Goal: Information Seeking & Learning: Understand process/instructions

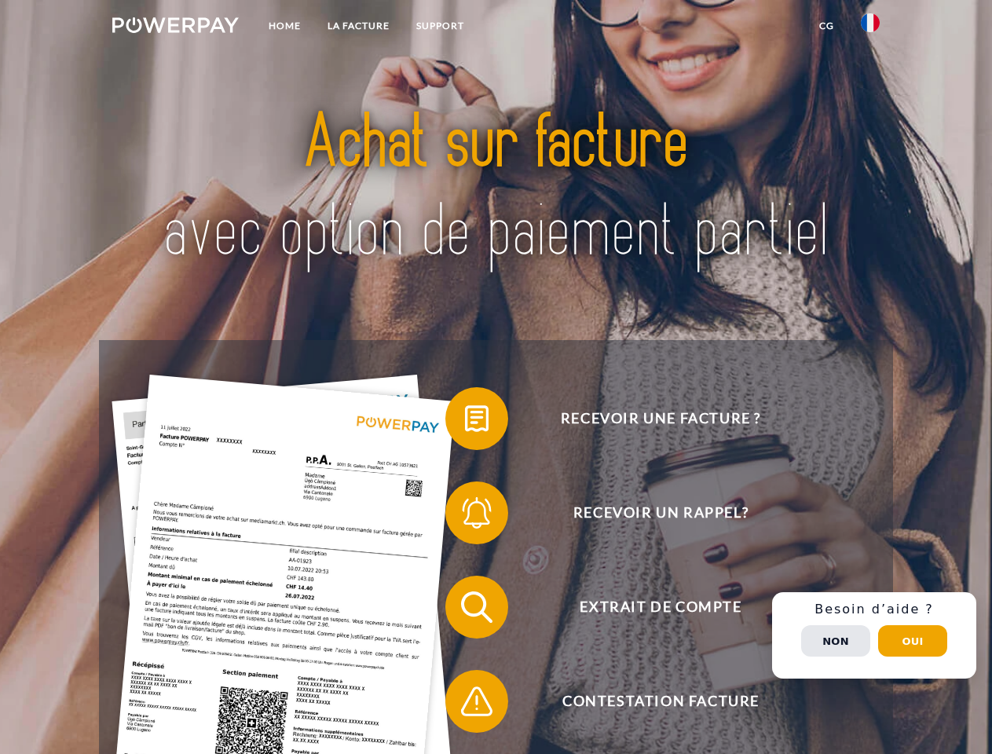
click at [175, 28] on img at bounding box center [175, 25] width 127 height 16
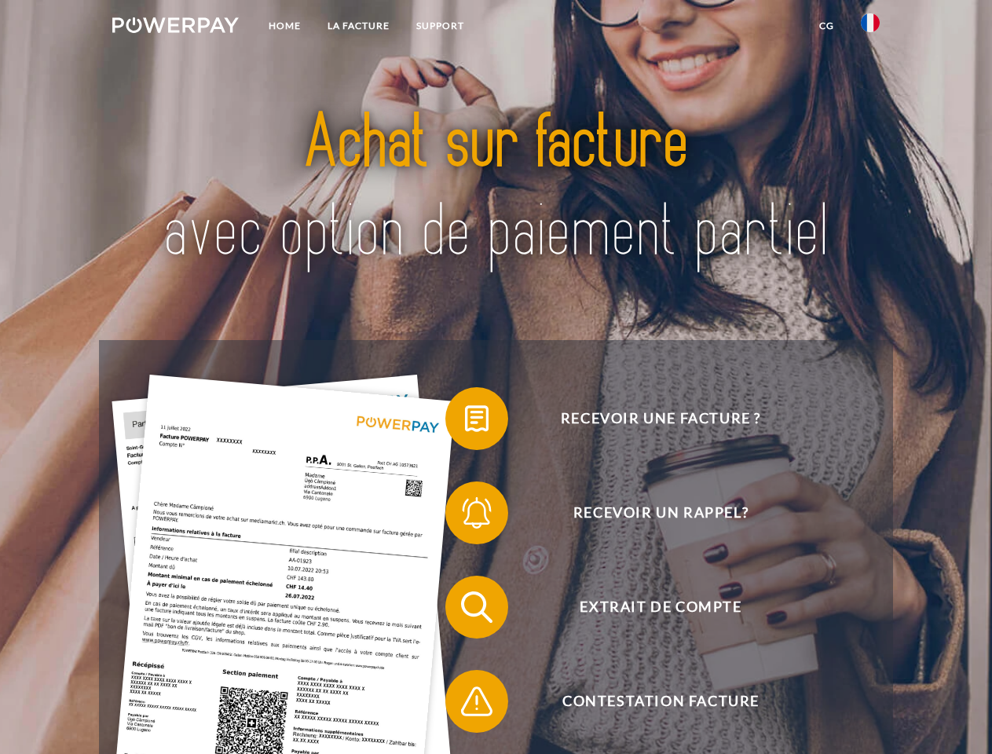
click at [871, 28] on img at bounding box center [870, 22] width 19 height 19
click at [827, 26] on link "CG" at bounding box center [827, 26] width 42 height 28
click at [465, 422] on span at bounding box center [453, 419] width 79 height 79
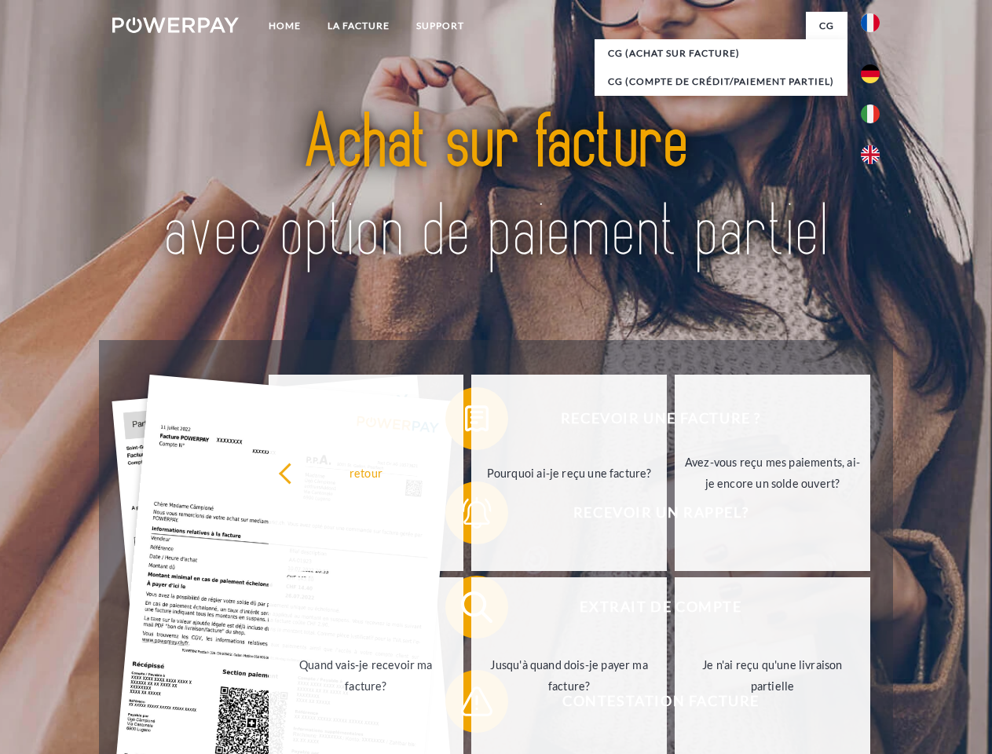
click at [465, 516] on div "Recevoir une facture ? Recevoir un rappel? Extrait de compte retour" at bounding box center [496, 654] width 794 height 629
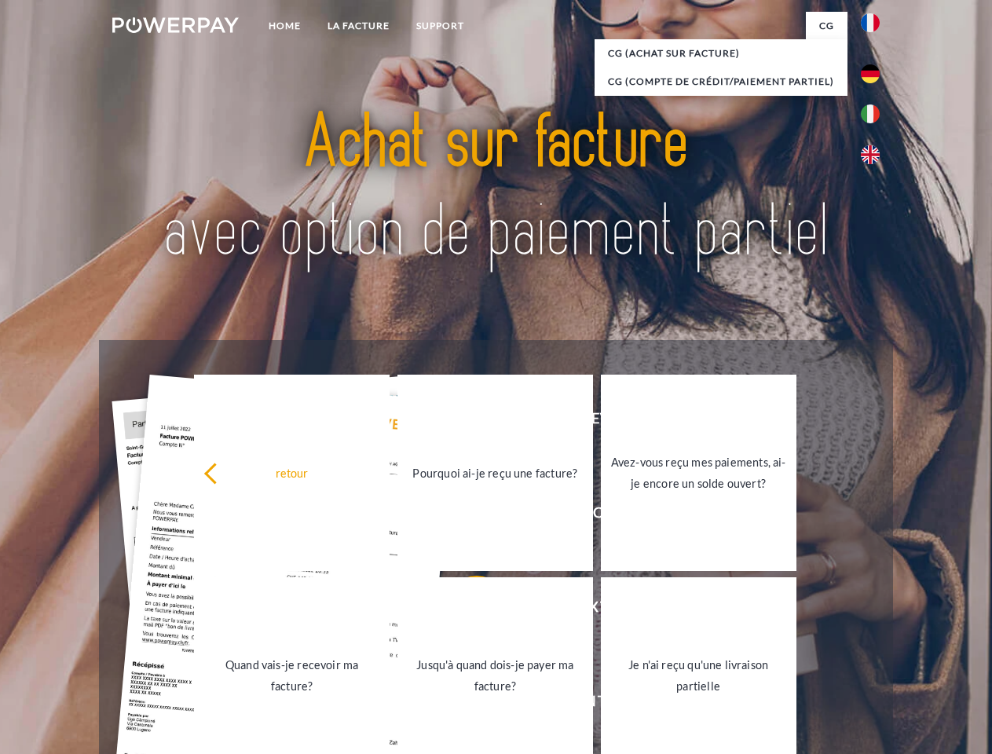
click at [465, 611] on link "Jusqu'à quand dois-je payer ma facture?" at bounding box center [496, 676] width 196 height 196
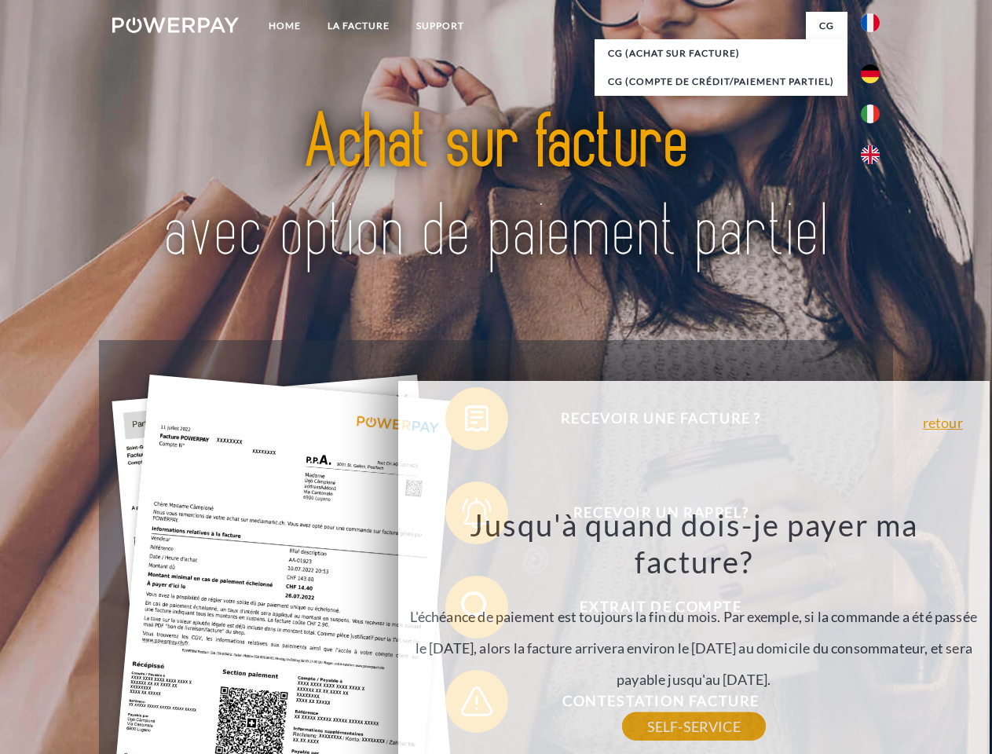
click at [465, 705] on div "Recevoir une facture ? Recevoir un rappel? Extrait de compte retour" at bounding box center [496, 654] width 794 height 629
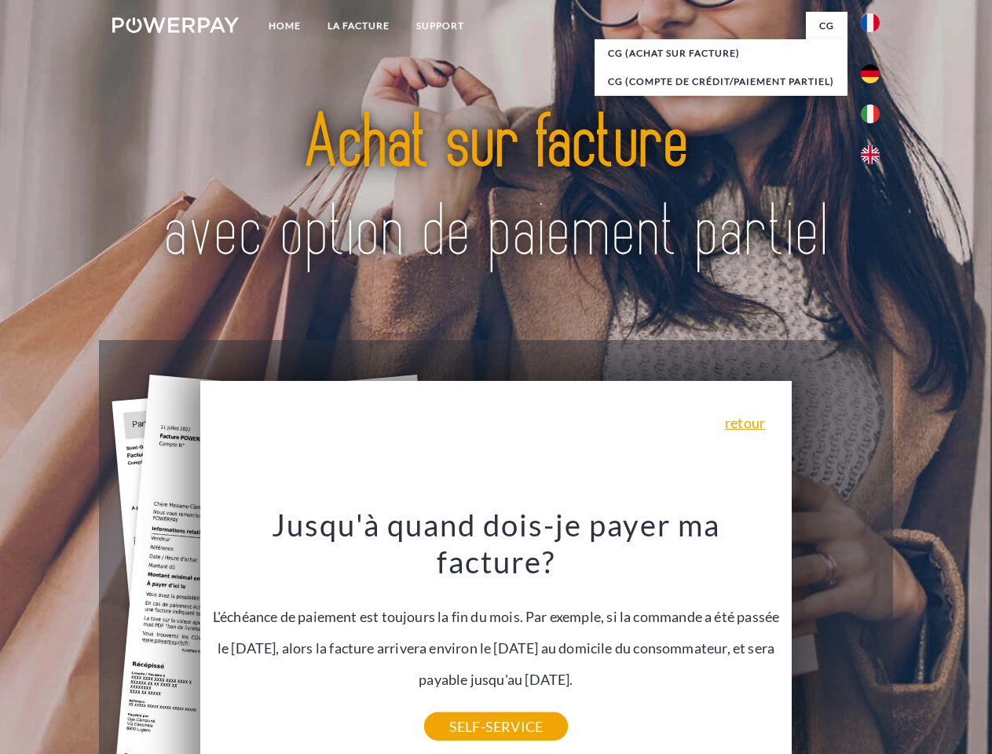
click at [875, 636] on div "Recevoir une facture ? Recevoir un rappel? Extrait de compte retour" at bounding box center [496, 654] width 794 height 629
click at [836, 639] on span "Extrait de compte" at bounding box center [660, 607] width 385 height 63
click at [913, 641] on header "Home LA FACTURE Support" at bounding box center [496, 542] width 992 height 1085
